Goal: Information Seeking & Learning: Learn about a topic

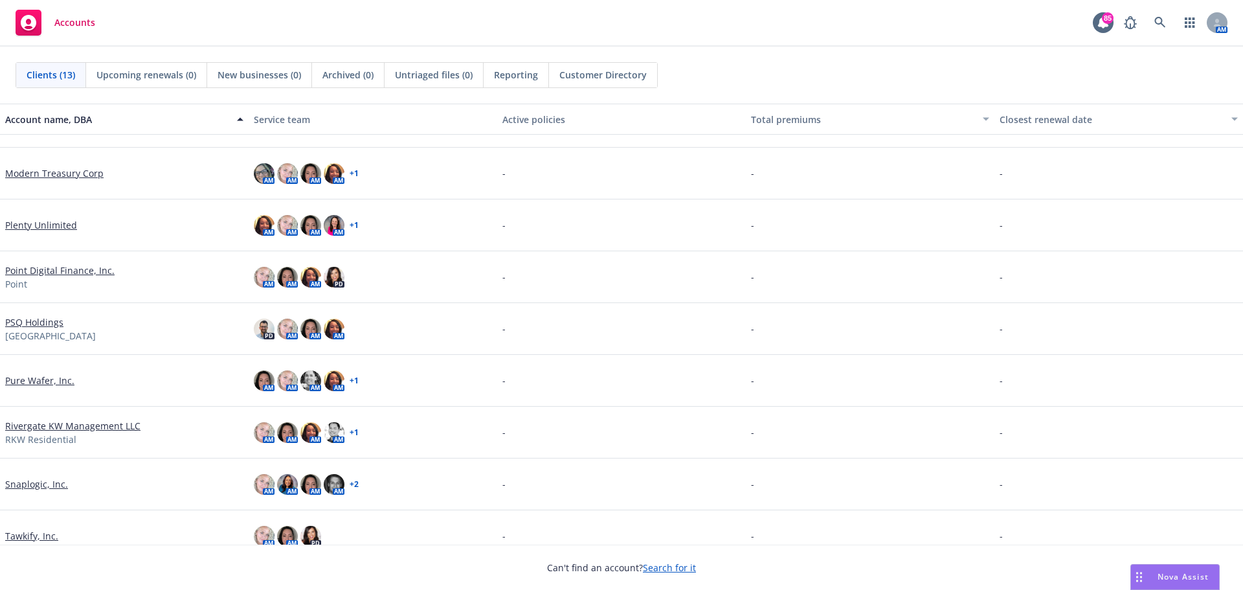
scroll to position [259, 0]
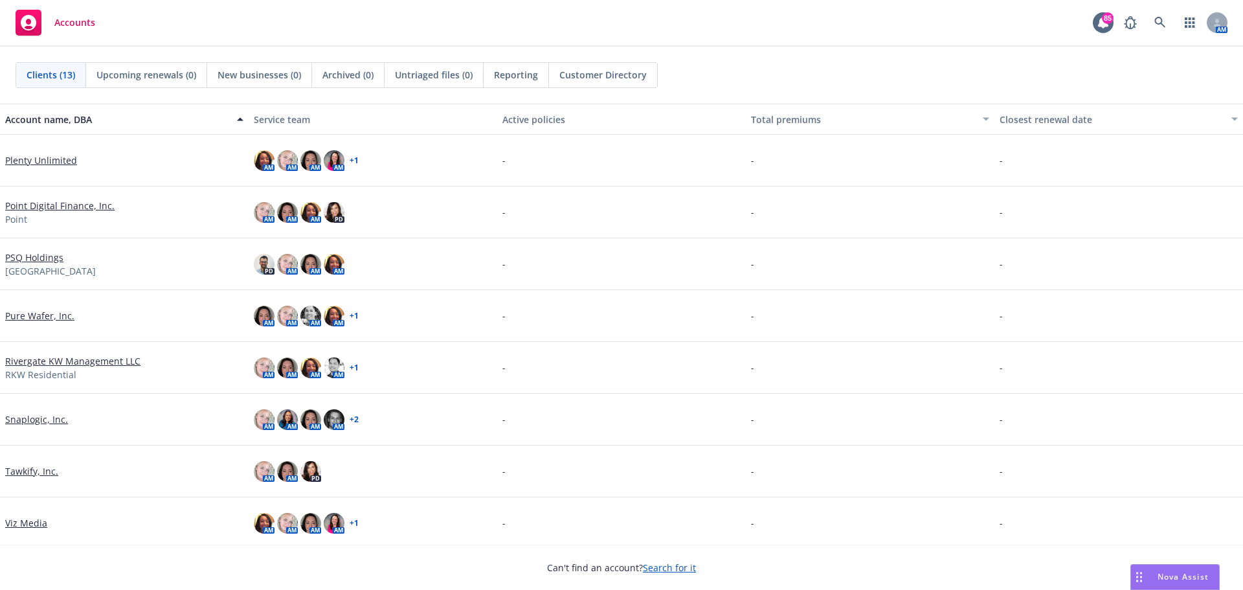
click at [39, 471] on link "Tawkify, Inc." at bounding box center [31, 471] width 53 height 14
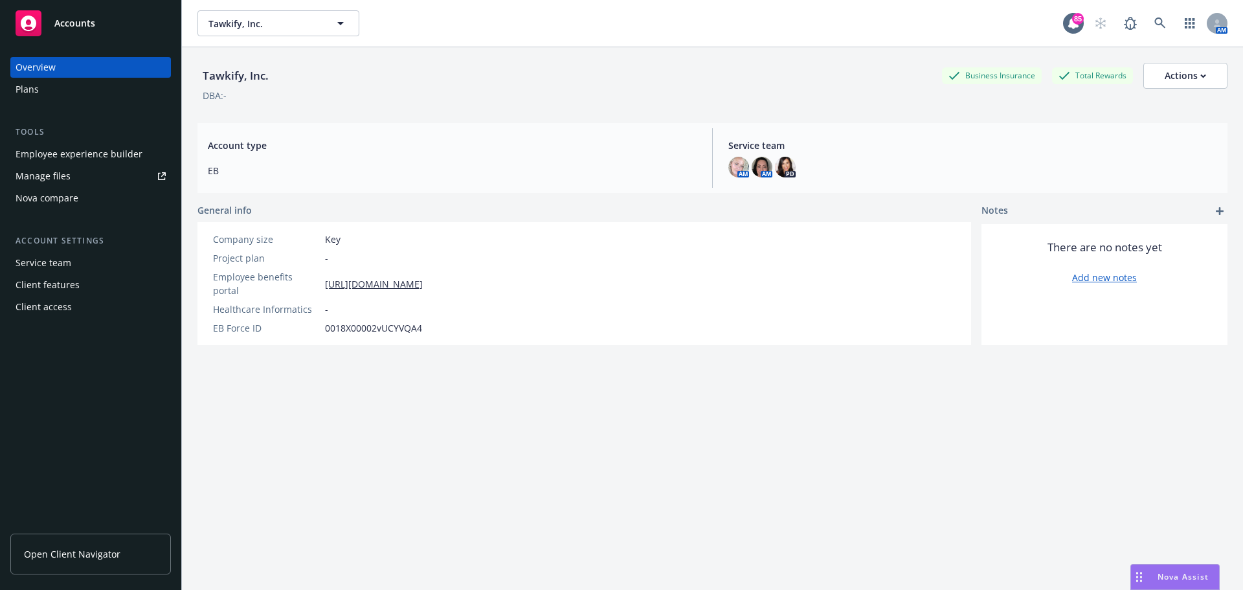
click at [80, 150] on div "Employee experience builder" at bounding box center [79, 154] width 127 height 21
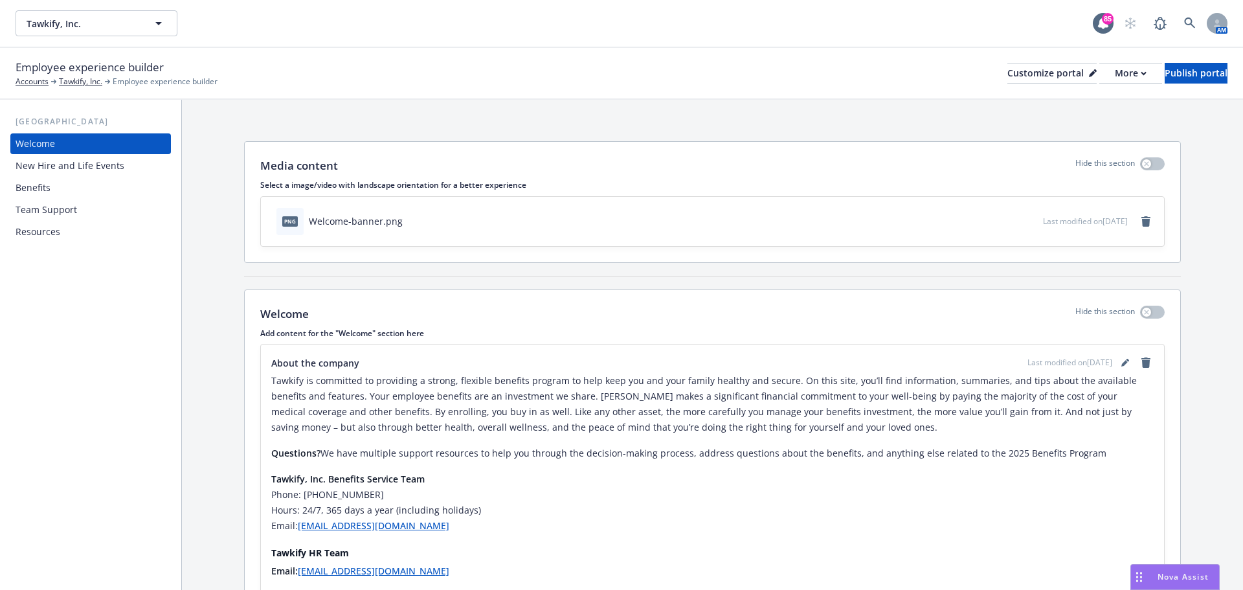
click at [61, 188] on div "Benefits" at bounding box center [91, 187] width 150 height 21
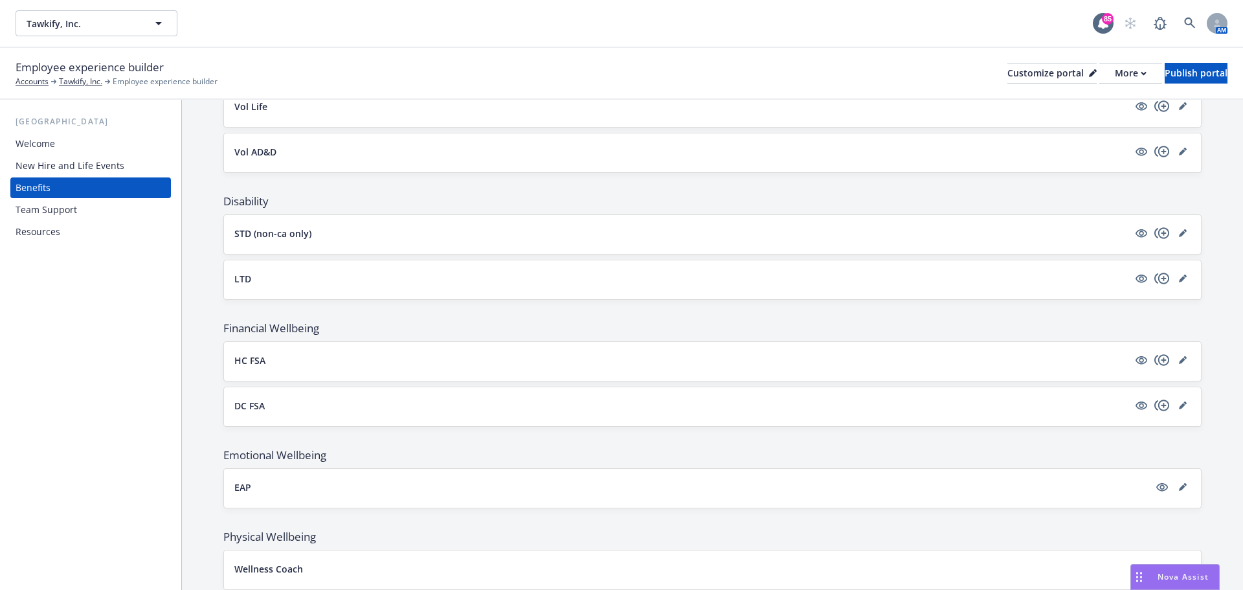
scroll to position [758, 0]
